Goal: Book appointment/travel/reservation

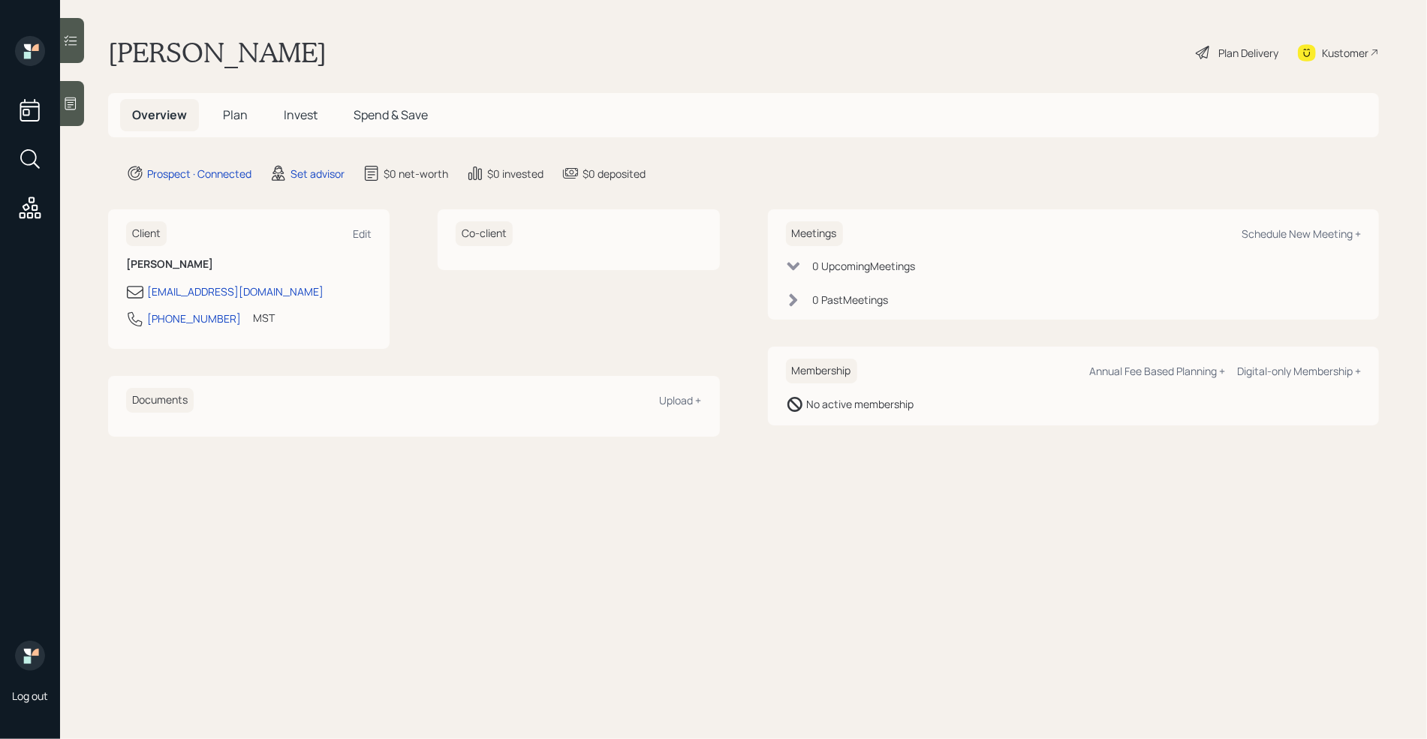
click at [67, 110] on icon at bounding box center [70, 103] width 15 height 15
click at [1255, 236] on div "Schedule New Meeting +" at bounding box center [1301, 234] width 119 height 14
select select "round-robin"
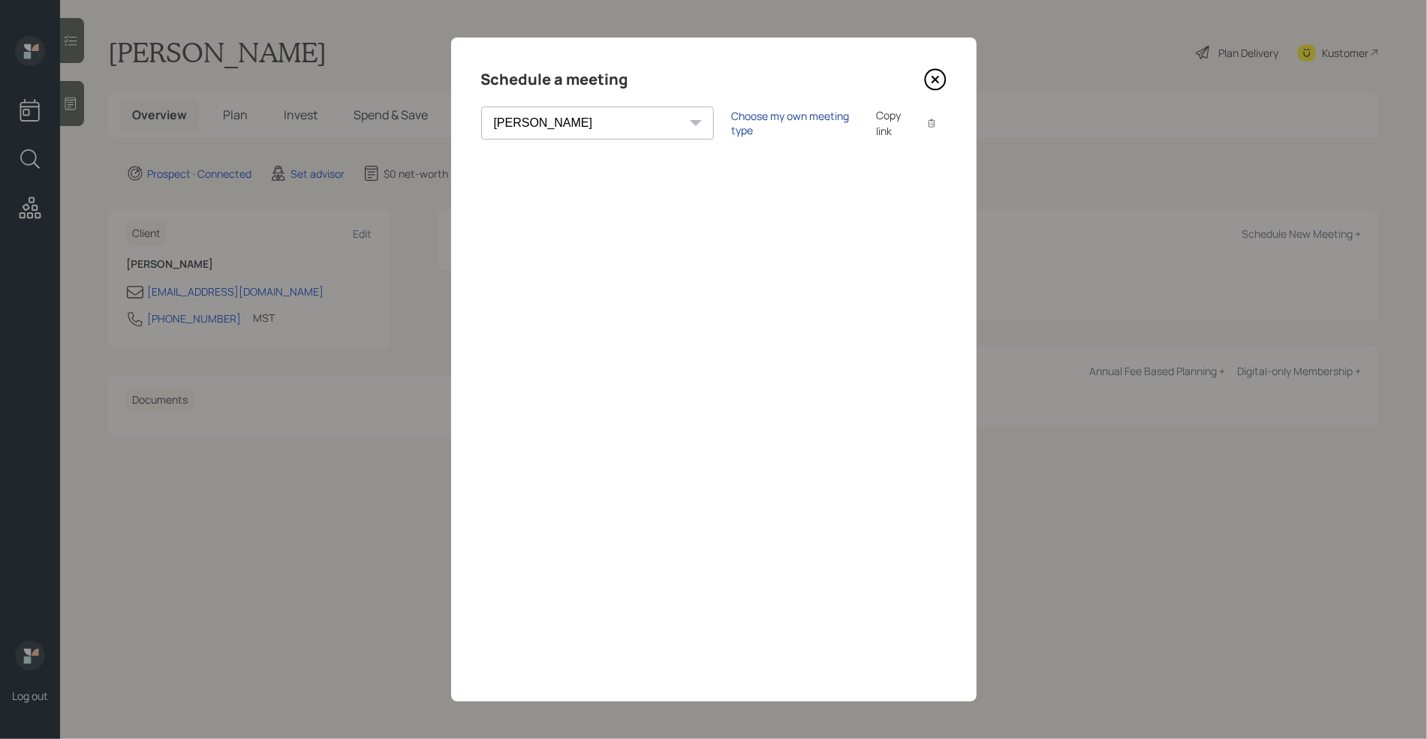
click at [732, 124] on div "Choose my own meeting type" at bounding box center [795, 123] width 126 height 29
